Goal: Information Seeking & Learning: Learn about a topic

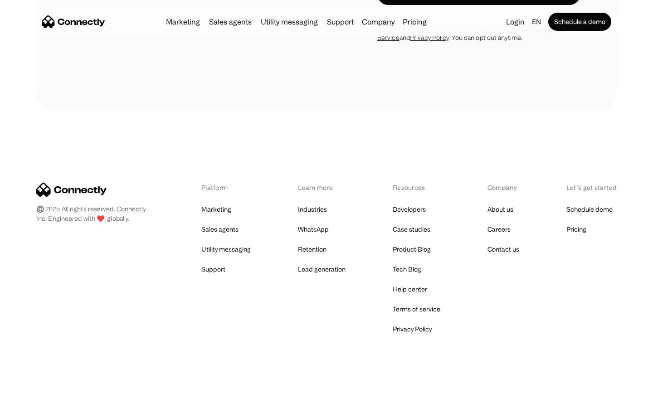
scroll to position [1752, 0]
